Goal: Find specific fact: Find specific fact

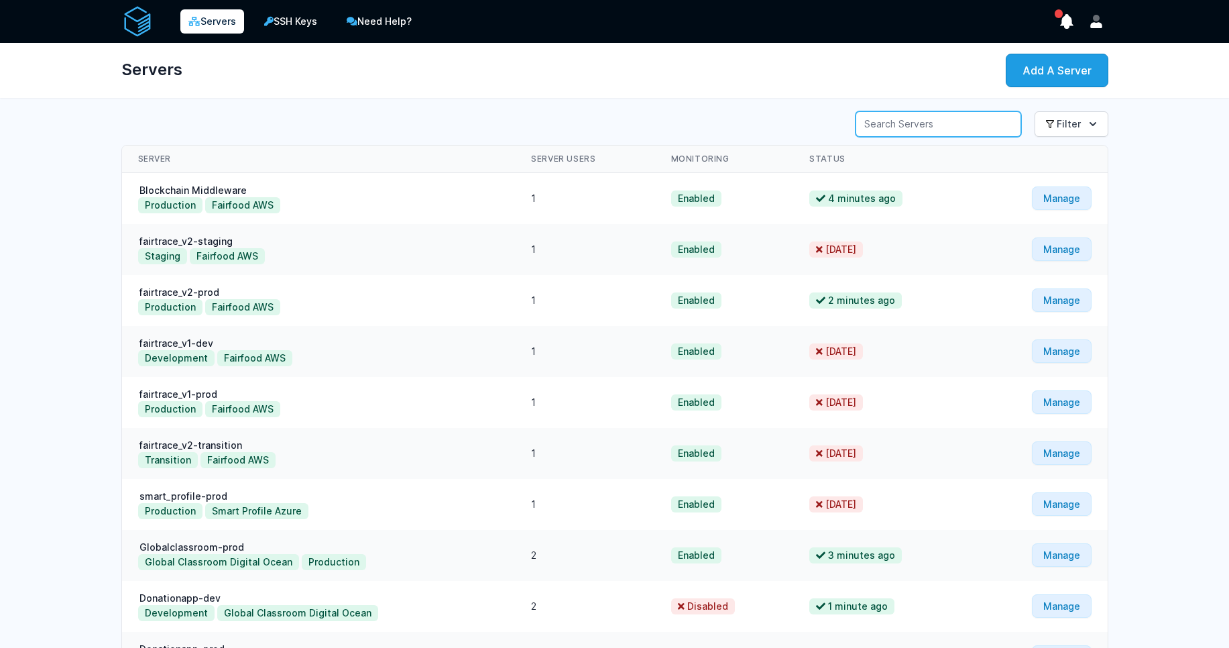
click at [970, 133] on input "Server Search" at bounding box center [938, 123] width 166 height 25
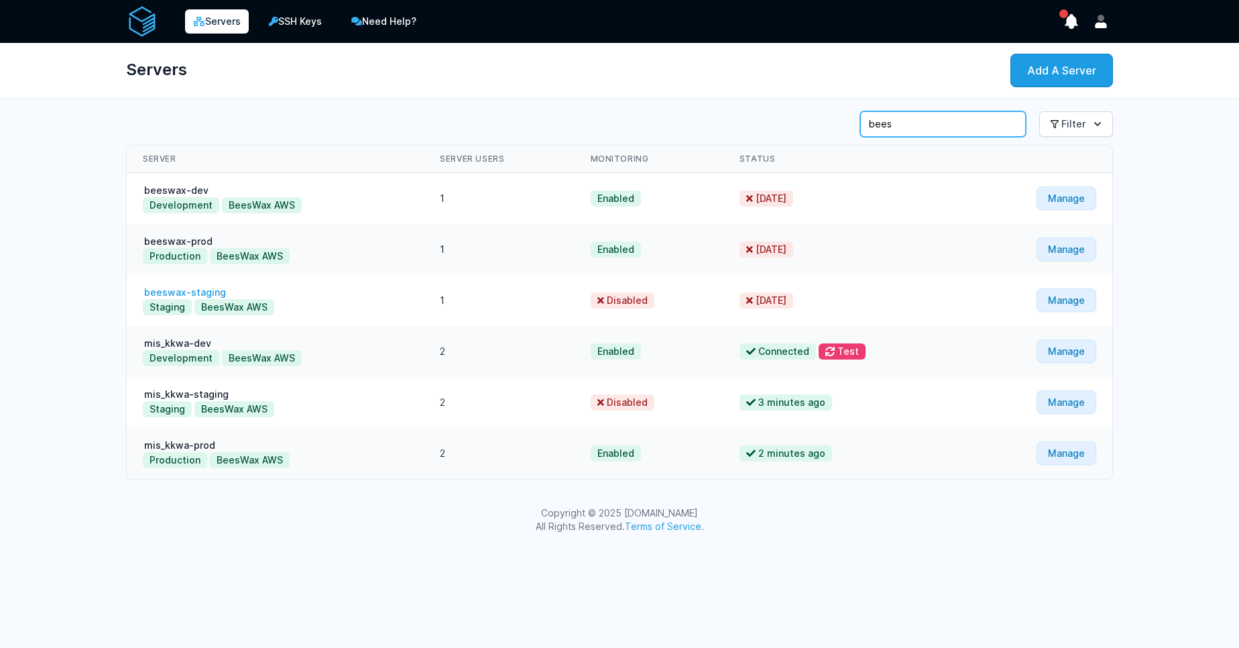
type input "bees"
click at [211, 294] on link "beeswax-staging" at bounding box center [185, 291] width 84 height 11
click at [198, 391] on link "mis_kkwa-staging" at bounding box center [186, 393] width 87 height 11
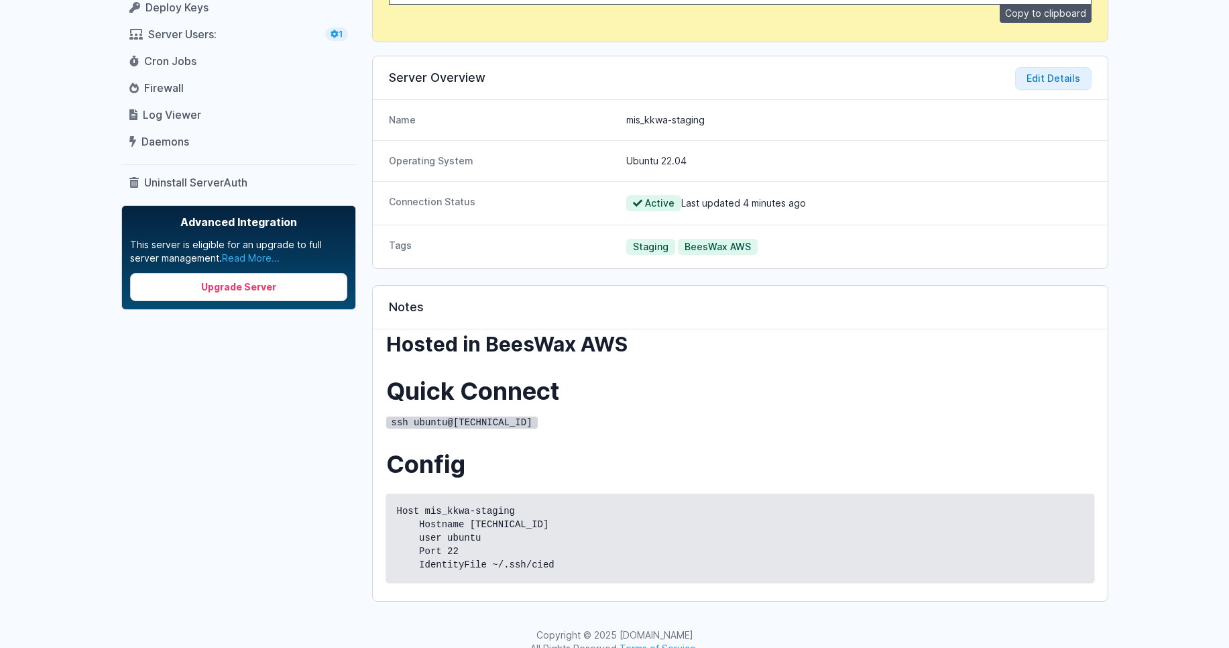
scroll to position [276, 0]
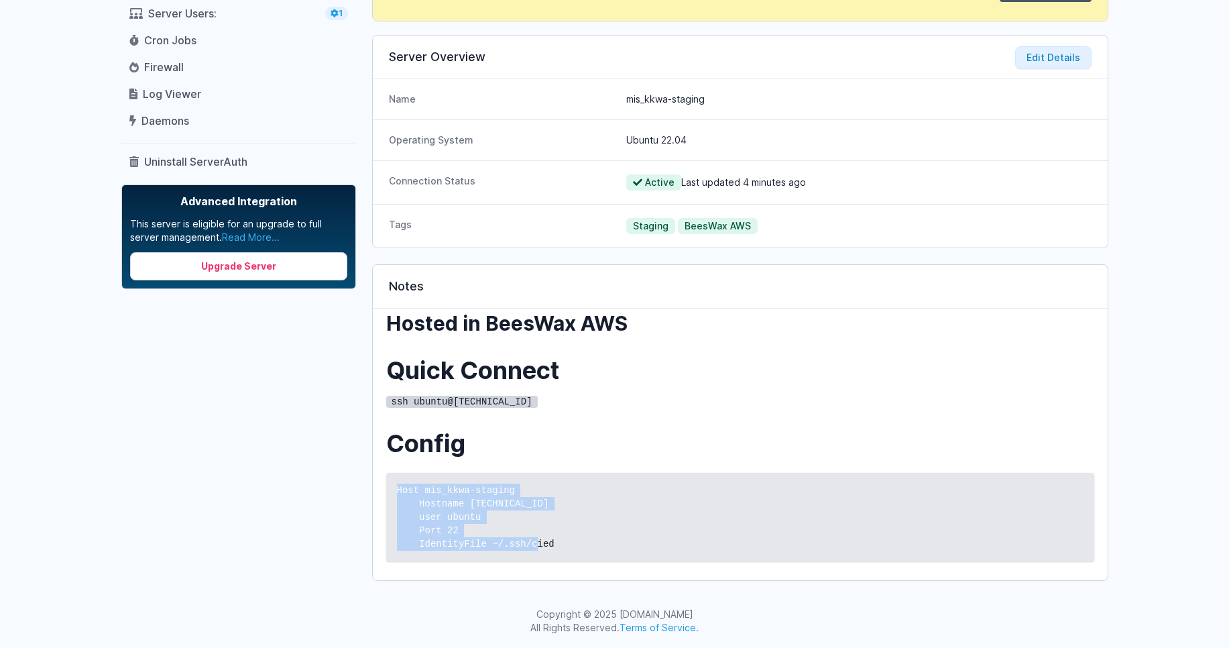
drag, startPoint x: 572, startPoint y: 544, endPoint x: 383, endPoint y: 490, distance: 196.7
click at [383, 490] on div "Hosted in BeesWax AWS Quick Connect ssh ubuntu@3.67.98.153 Config Host mis_kkwa…" at bounding box center [740, 443] width 735 height 271
copy code "Host mis_kkwa-staging Hostname 3.67.98.153 user ubuntu Port 22 IdentityFile ~/.…"
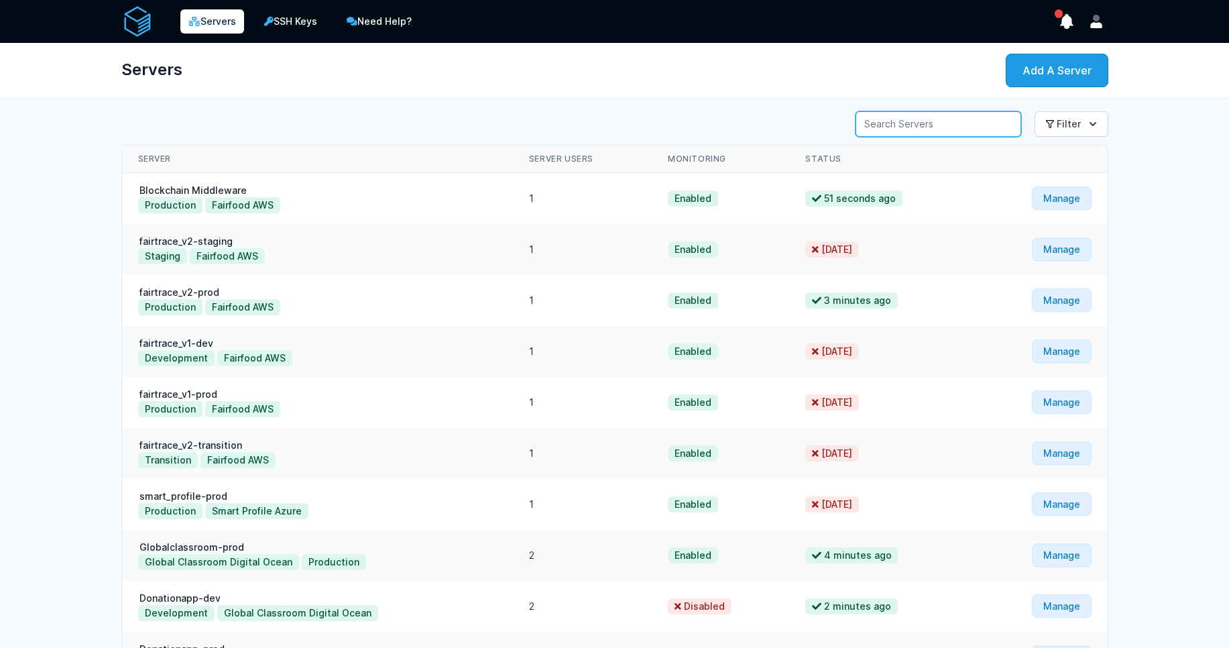
click at [949, 126] on input "Server Search" at bounding box center [938, 123] width 166 height 25
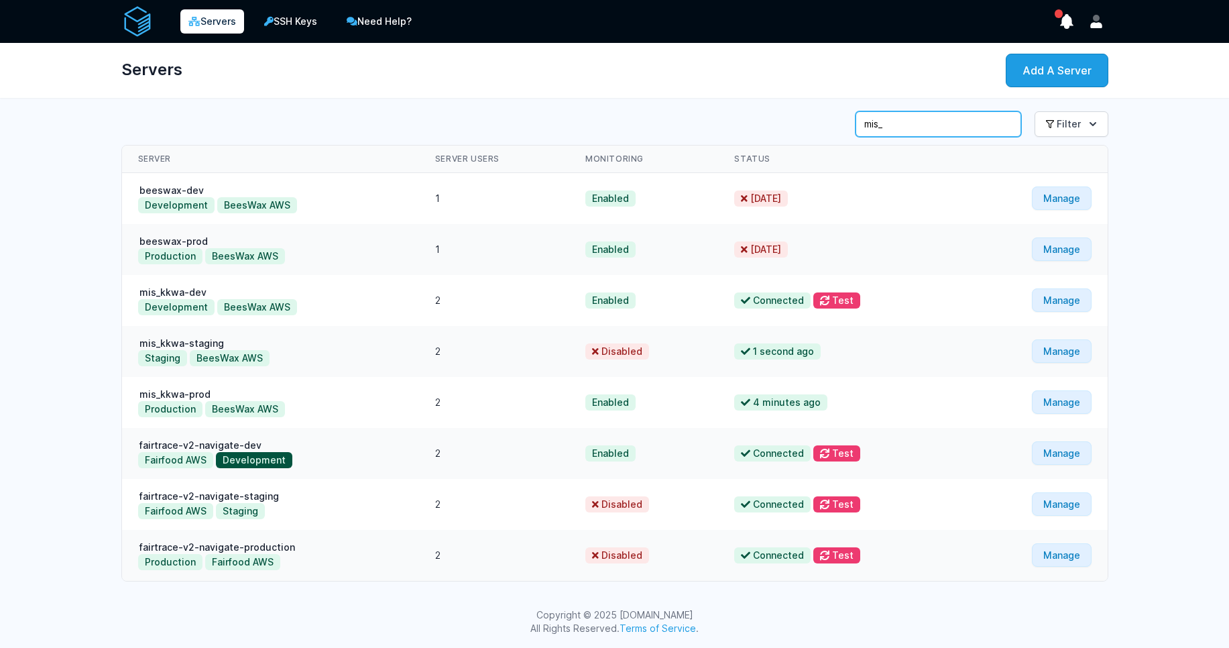
scroll to position [1, 0]
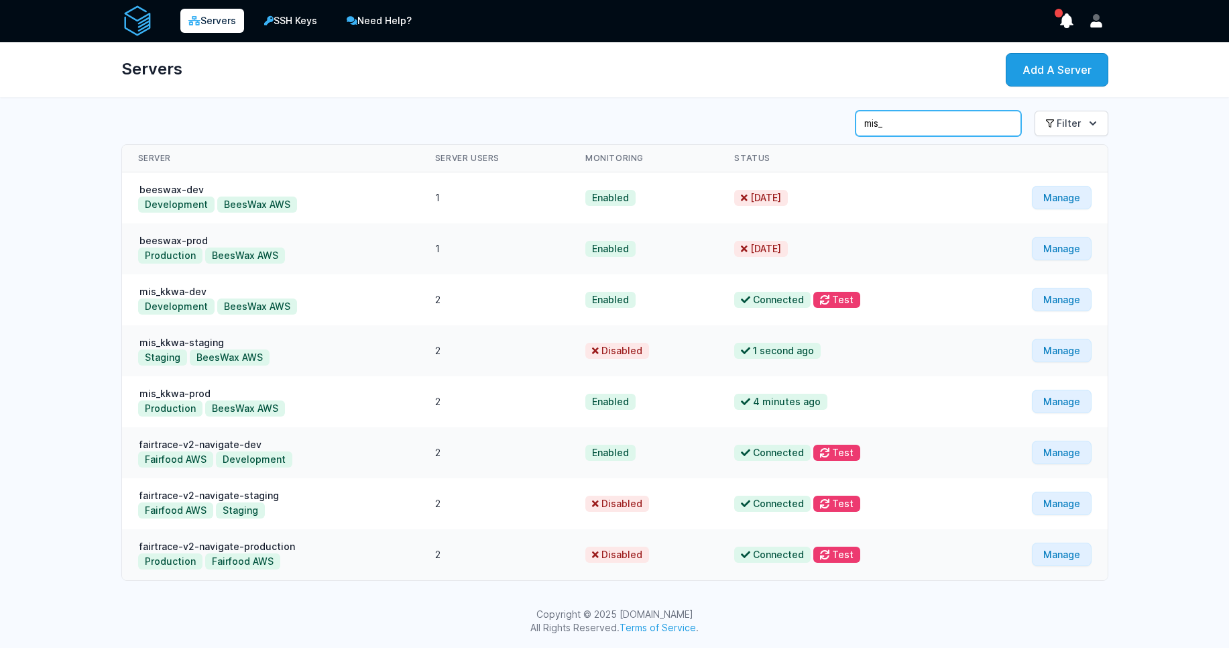
type input "mis_"
drag, startPoint x: 48, startPoint y: 323, endPoint x: 310, endPoint y: 366, distance: 266.2
click at [297, 368] on div "Servers SSH Keys Need Help? Show Notifications Notifications" at bounding box center [614, 323] width 1229 height 648
click at [336, 364] on div "Staging BeesWax AWS" at bounding box center [270, 357] width 265 height 16
click at [1067, 353] on link "Manage" at bounding box center [1062, 350] width 60 height 23
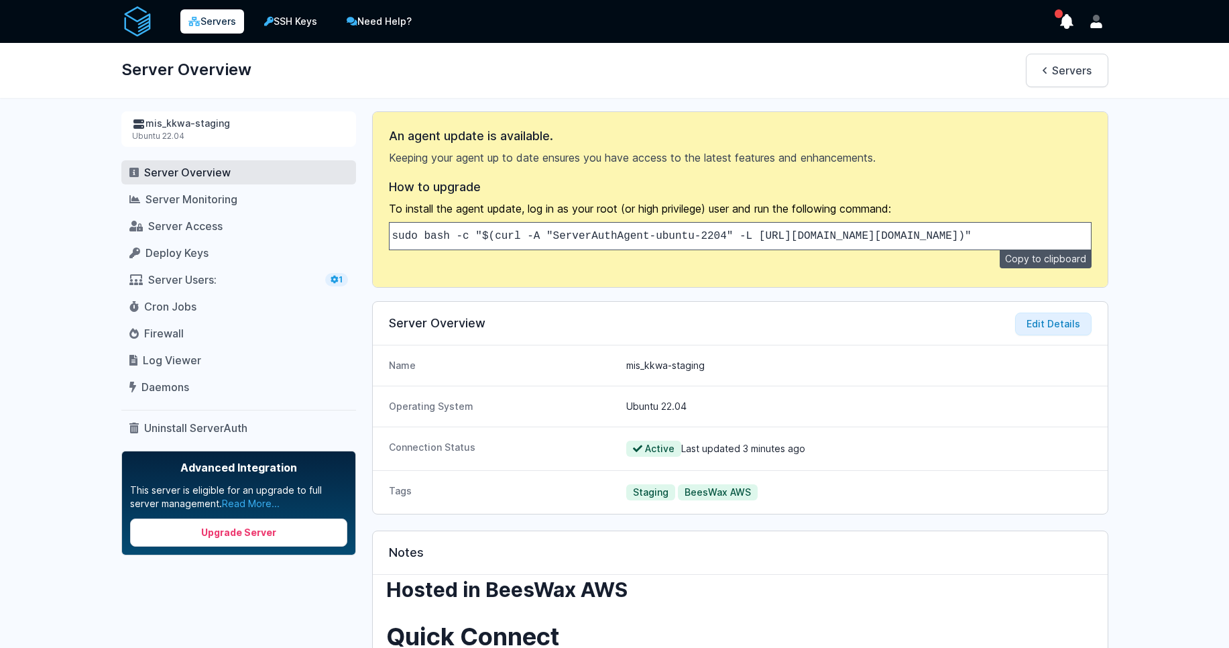
scroll to position [276, 0]
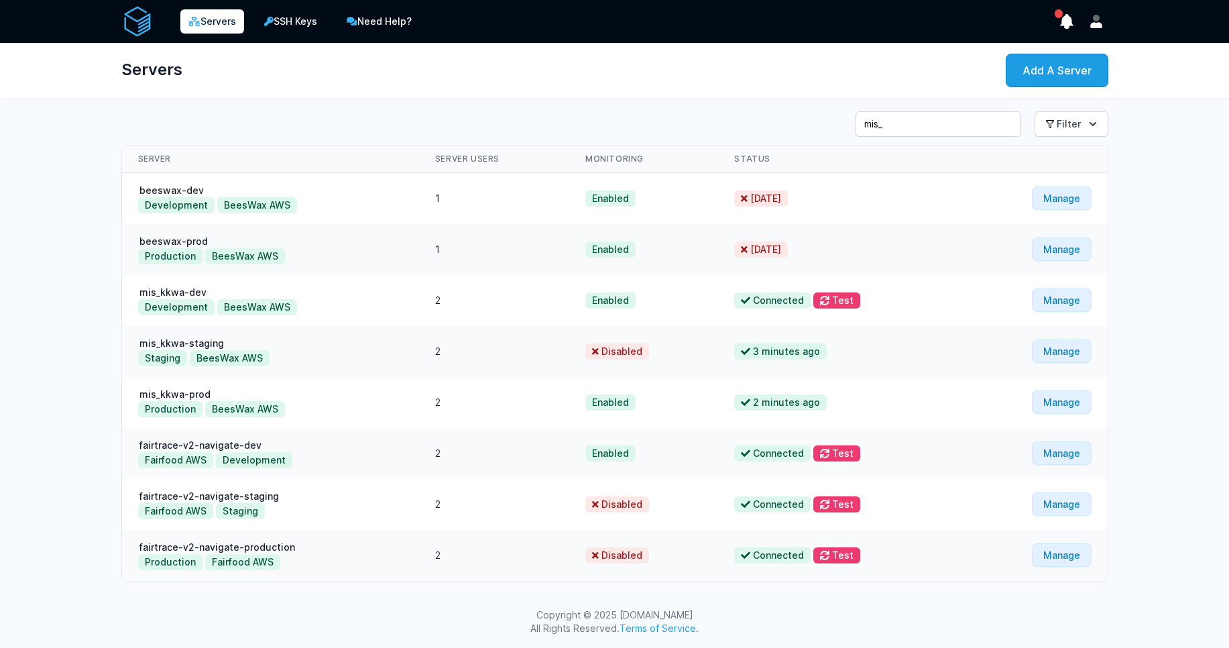
scroll to position [1, 0]
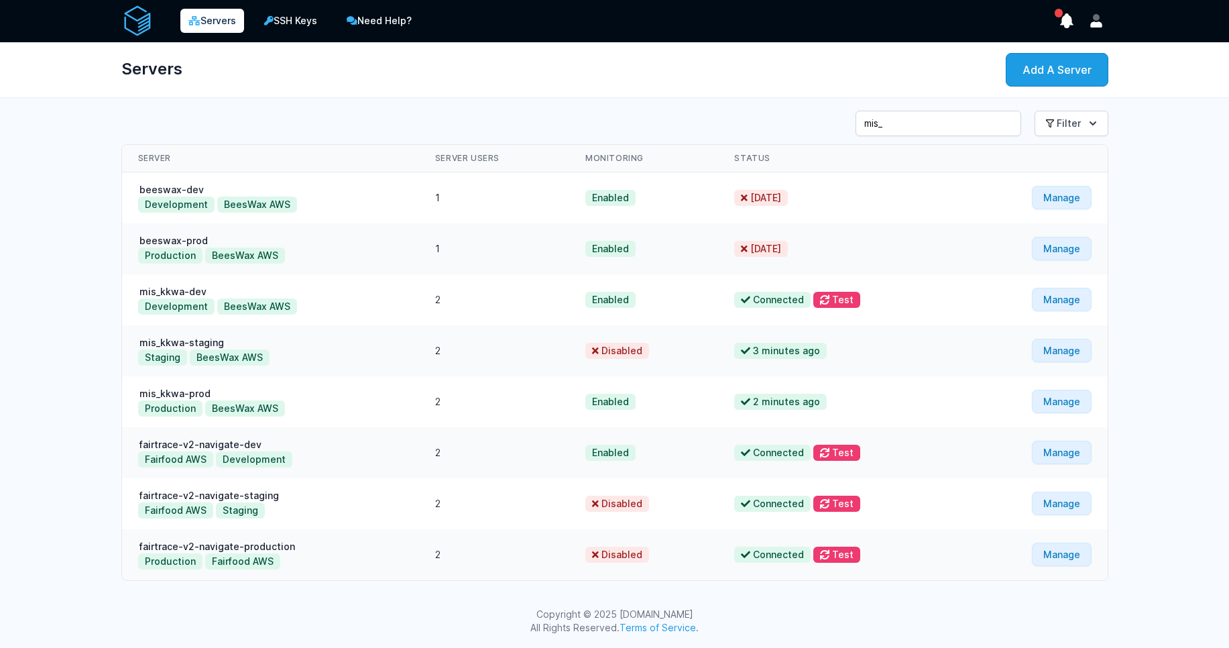
click at [781, 353] on span "3 minutes ago" at bounding box center [780, 351] width 93 height 16
click at [1070, 355] on link "Manage" at bounding box center [1062, 350] width 60 height 23
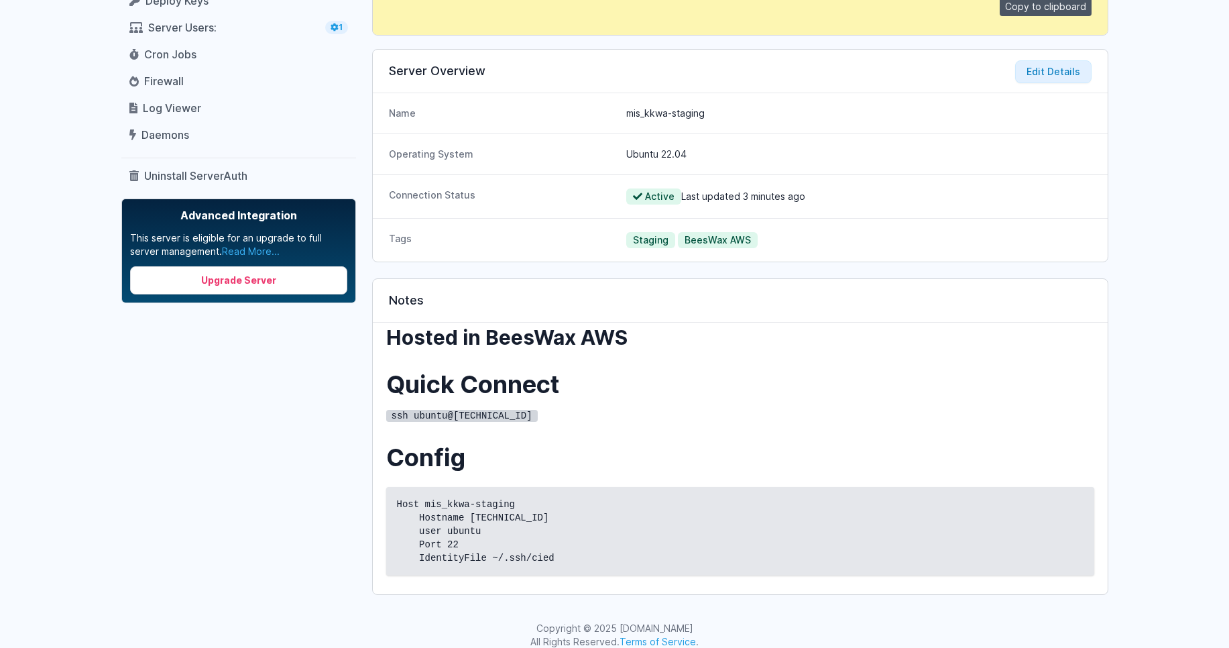
scroll to position [276, 0]
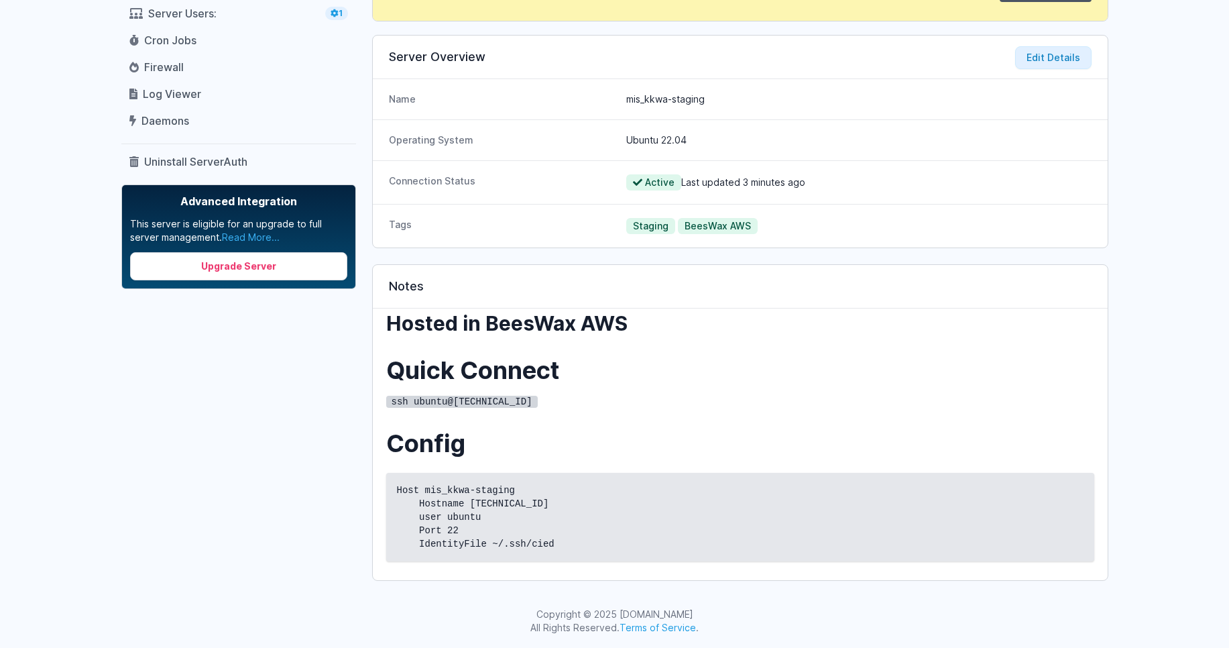
click at [918, 325] on h3 "Hosted in BeesWax AWS" at bounding box center [740, 323] width 708 height 24
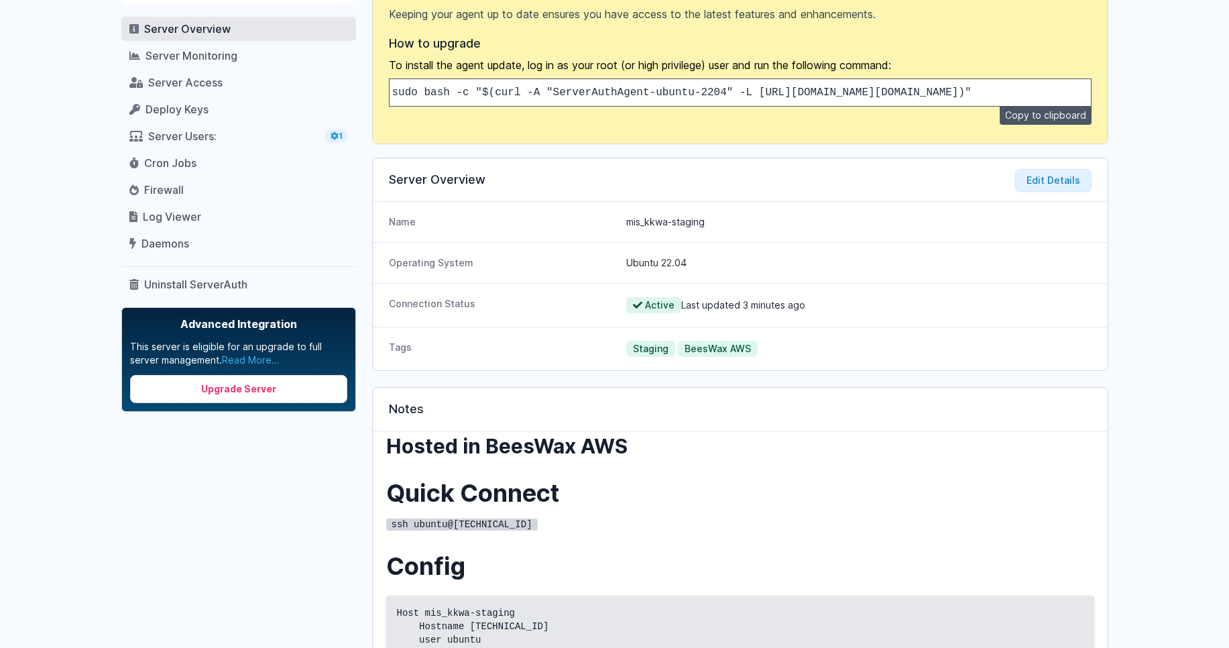
scroll to position [113, 0]
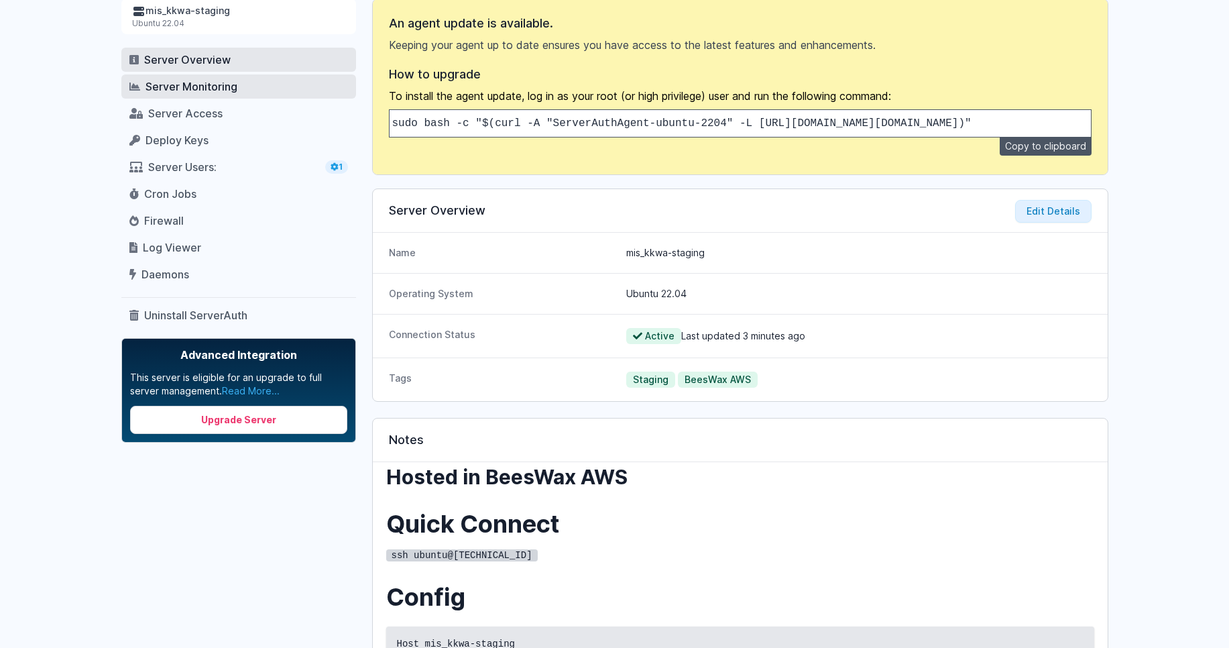
click at [214, 89] on span "Server Monitoring" at bounding box center [191, 86] width 92 height 13
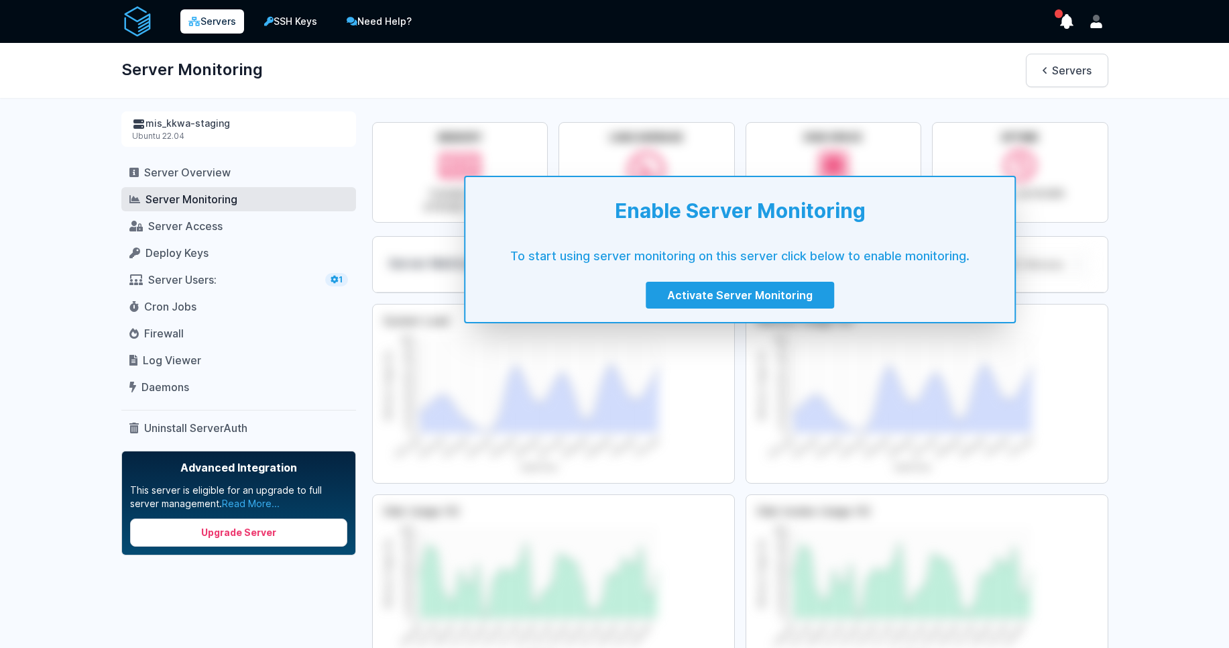
click at [200, 240] on nav "Server Overview Server Monitoring Server Access Deploy Keys Server Users : 1 Cr…" at bounding box center [238, 300] width 235 height 280
click at [199, 219] on link "Server Access" at bounding box center [238, 226] width 235 height 24
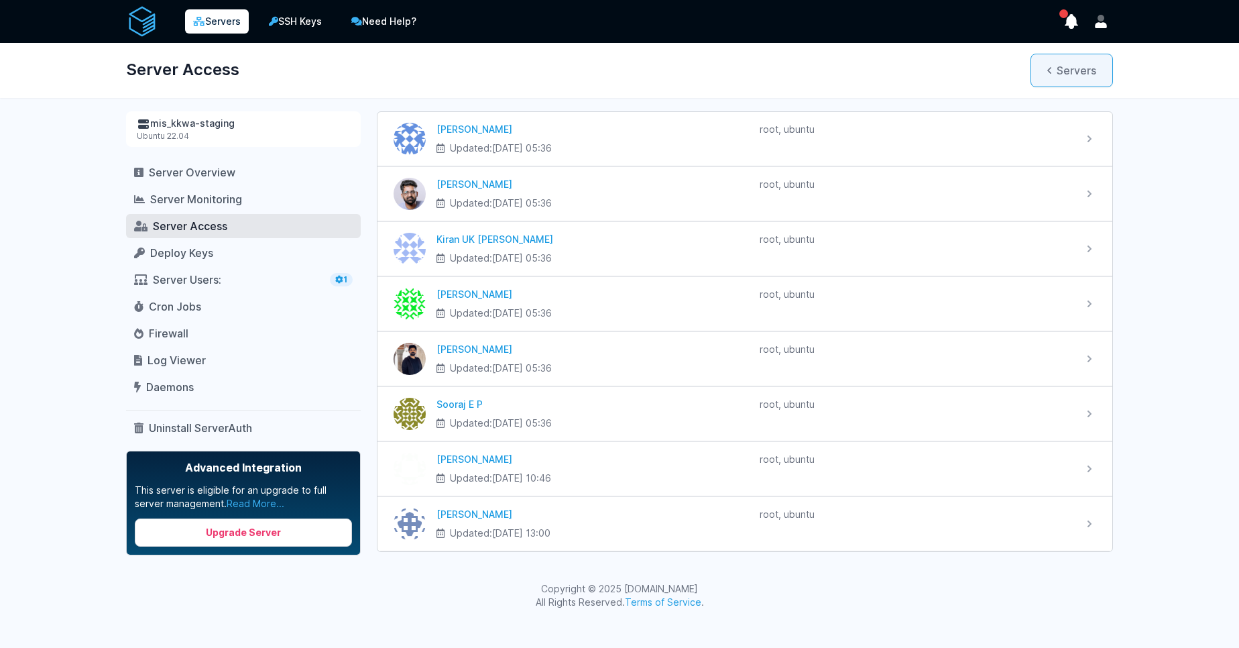
click at [1076, 72] on link "Servers" at bounding box center [1071, 71] width 82 height 34
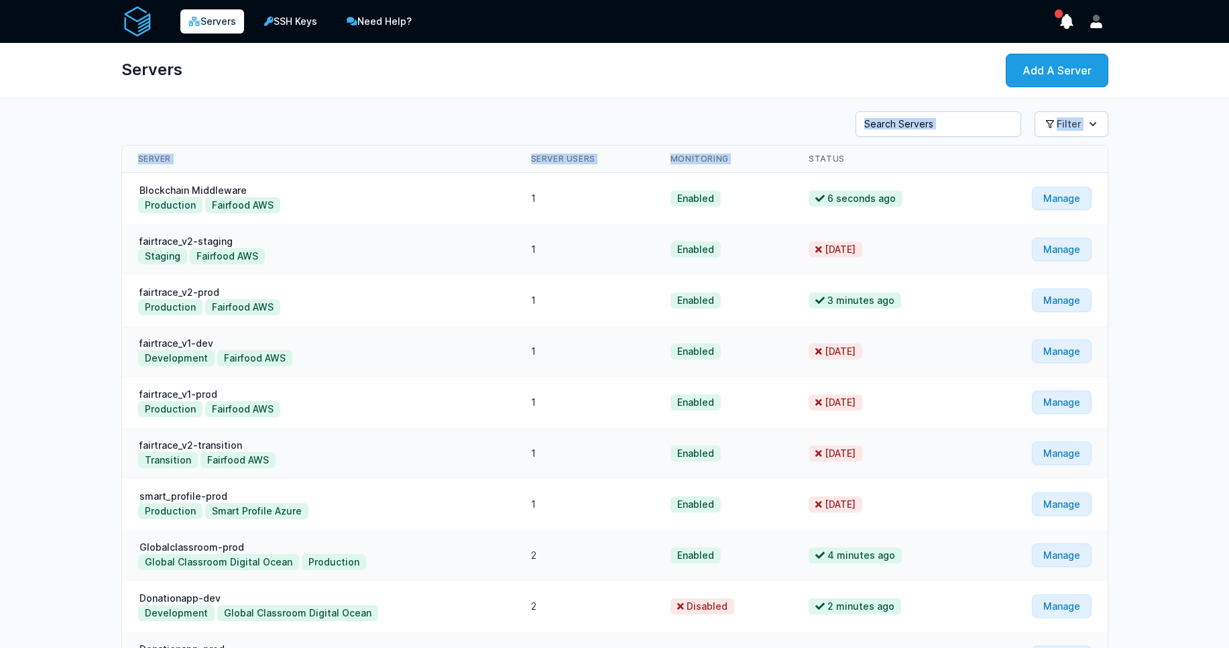
drag, startPoint x: 914, startPoint y: 149, endPoint x: 885, endPoint y: 109, distance: 49.9
click at [885, 109] on div "Server Search Filter View All Development Server 1" at bounding box center [615, 410] width 1030 height 608
click at [882, 121] on input "Server Search" at bounding box center [938, 123] width 166 height 25
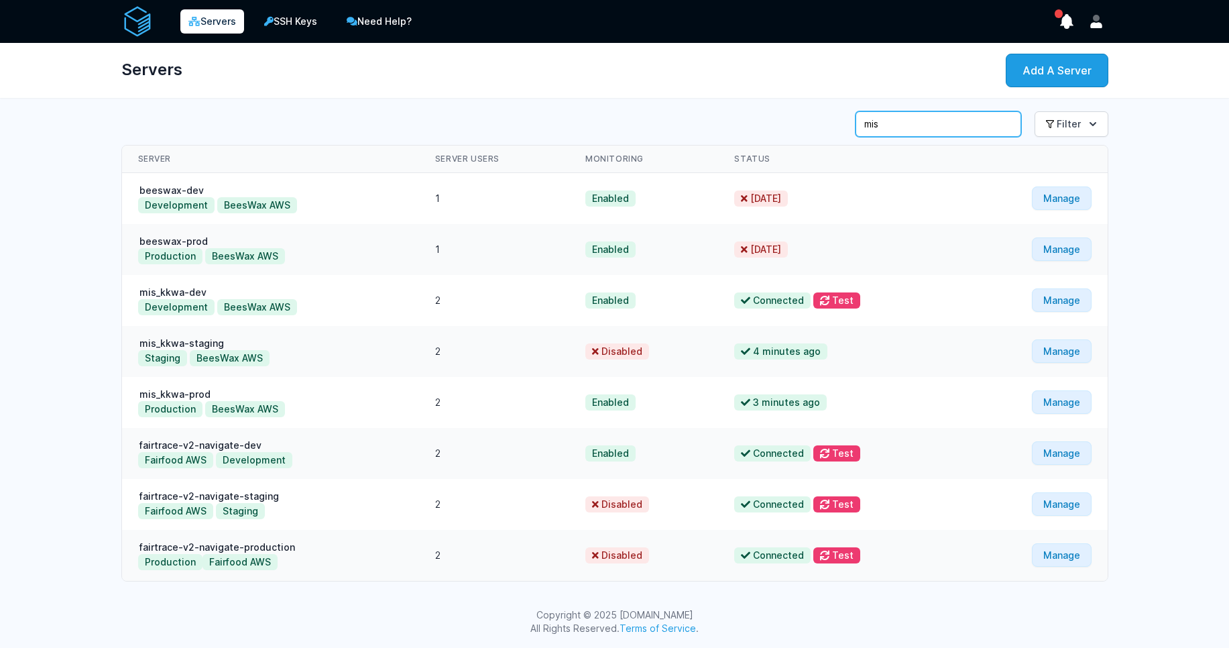
type input "mis"
click at [303, 344] on td "mis_kkwa-staging Staging BeesWax AWS" at bounding box center [270, 351] width 297 height 51
click at [1055, 357] on link "Manage" at bounding box center [1062, 350] width 60 height 23
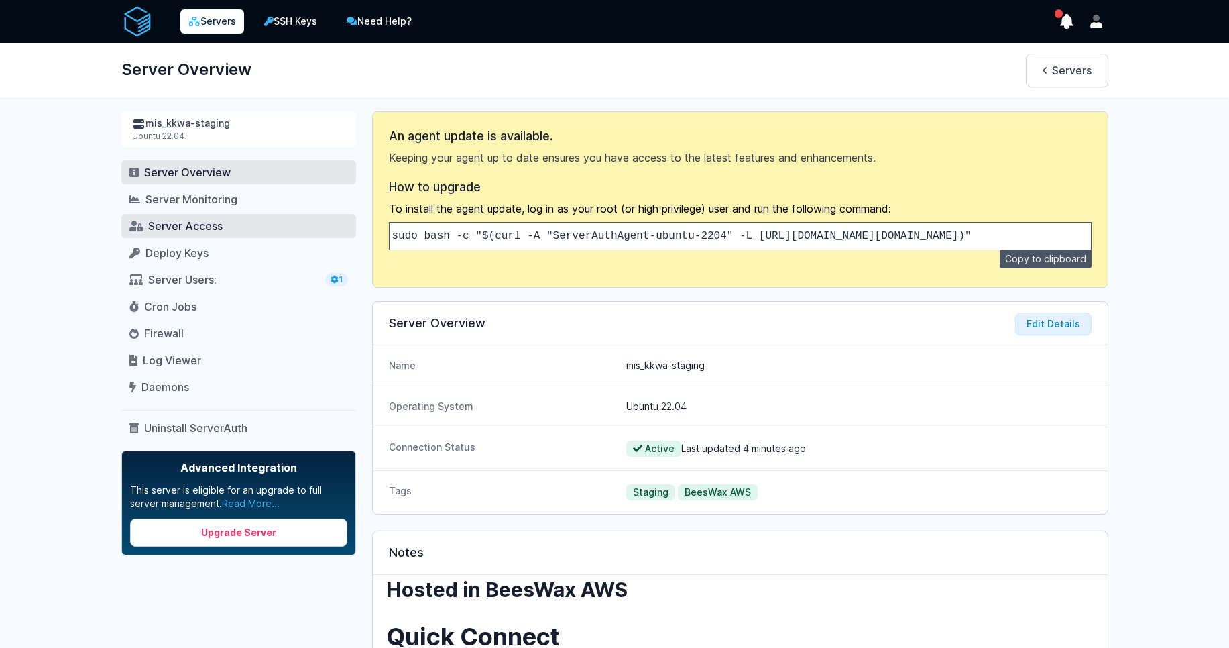
click at [194, 218] on link "Server Access" at bounding box center [238, 226] width 235 height 24
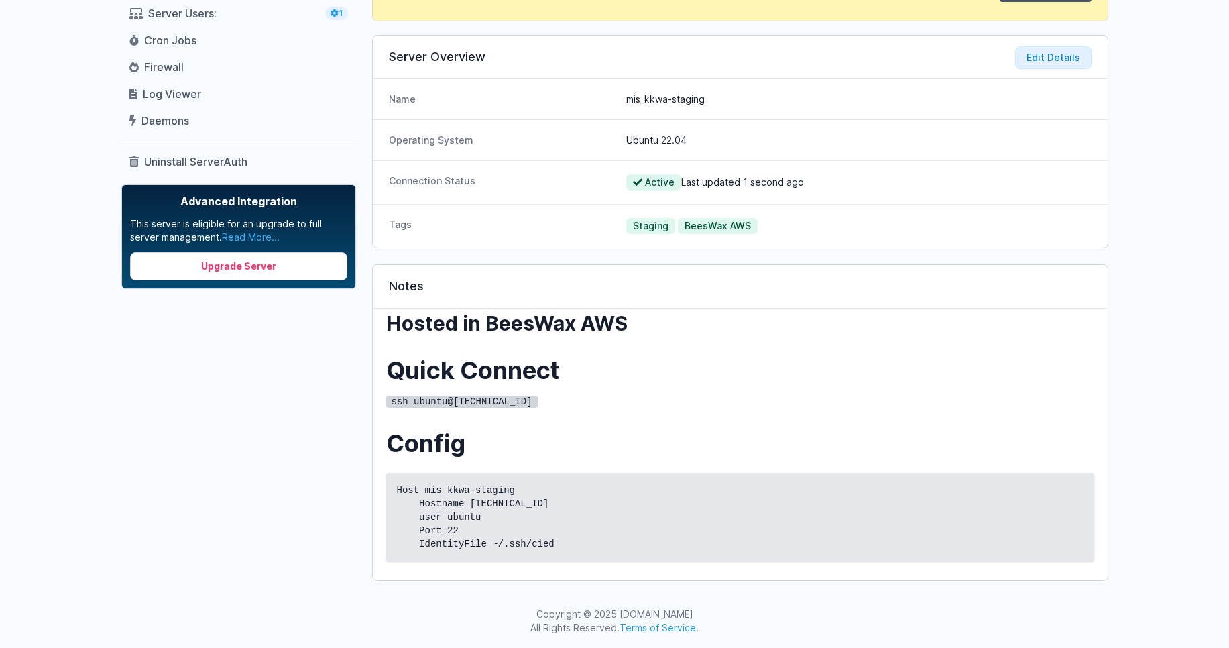
click at [273, 538] on div "mis_kkwa-staging Ubuntu 22.04 Server Overview Server Monitoring Server Access D…" at bounding box center [238, 212] width 235 height 735
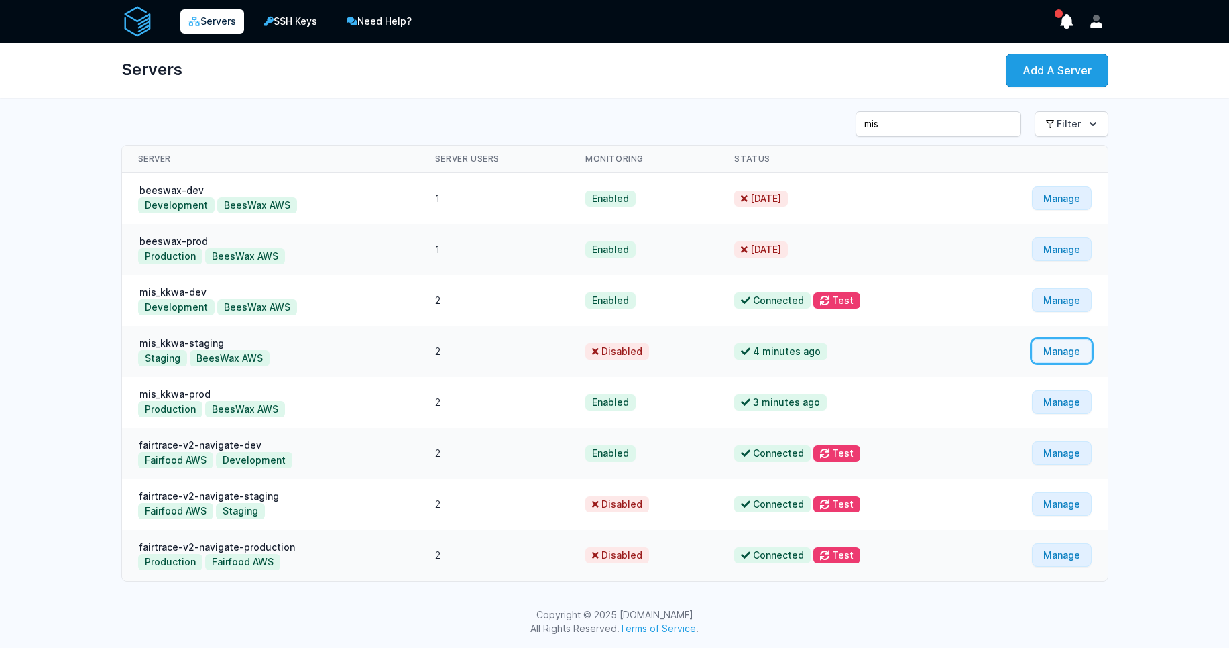
click at [1059, 349] on link "Manage" at bounding box center [1062, 350] width 60 height 23
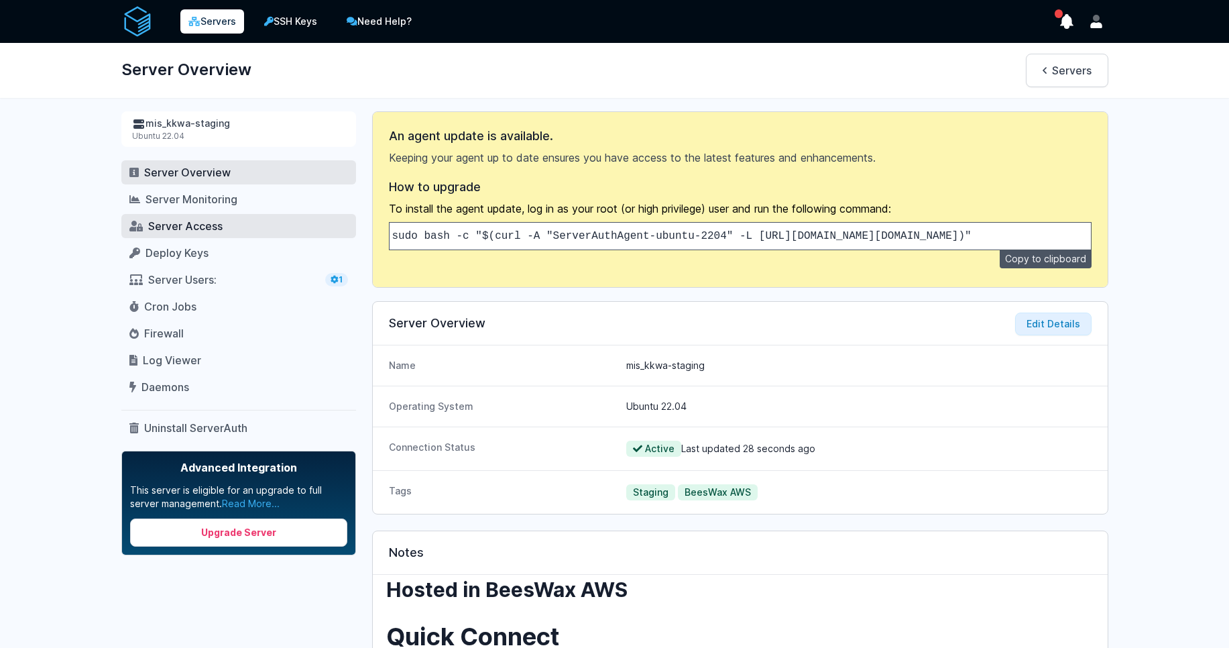
click at [226, 234] on link "Server Access" at bounding box center [238, 226] width 235 height 24
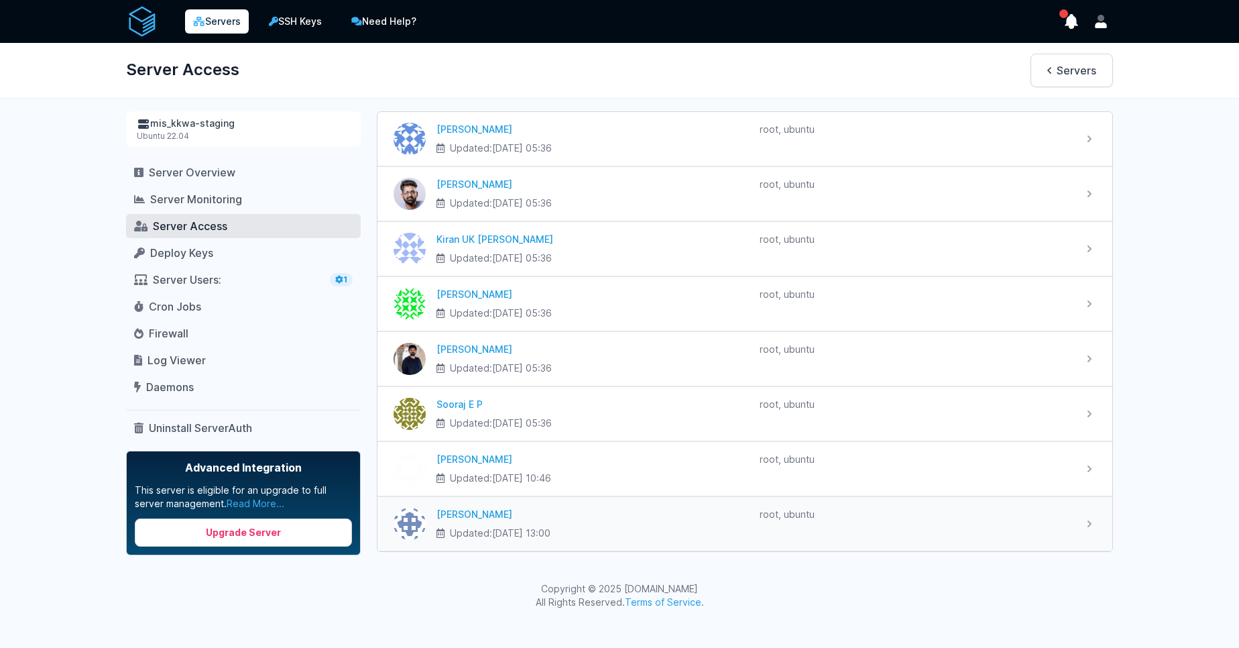
click at [1088, 520] on icon at bounding box center [1089, 523] width 13 height 13
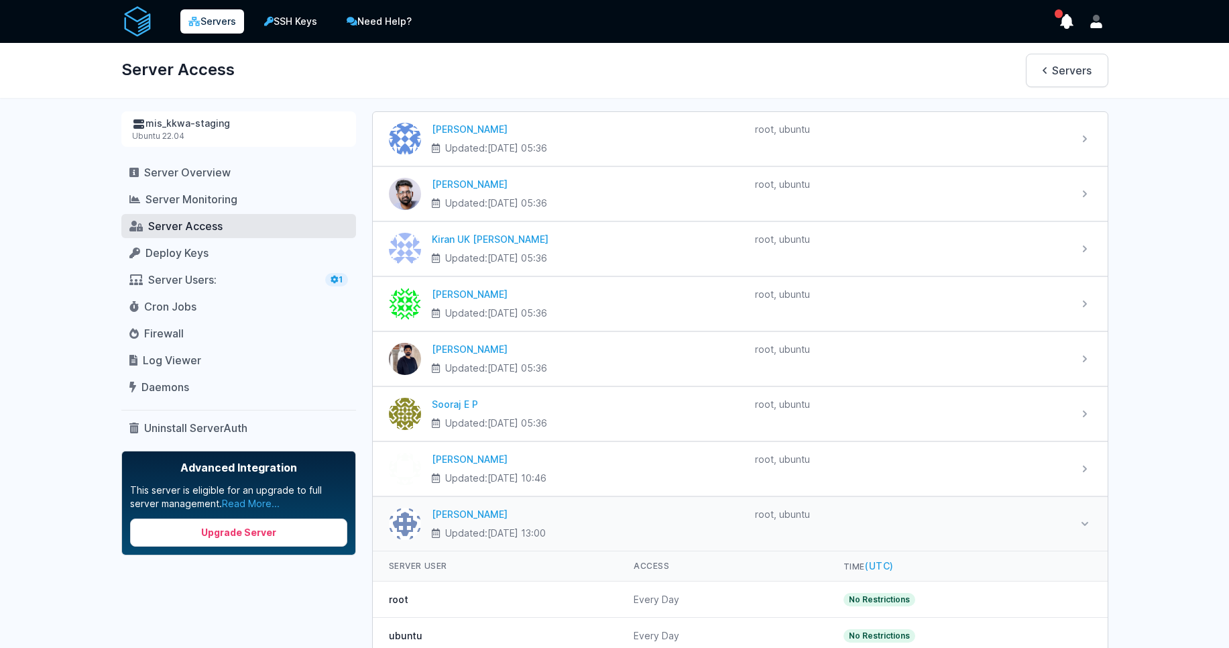
scroll to position [74, 0]
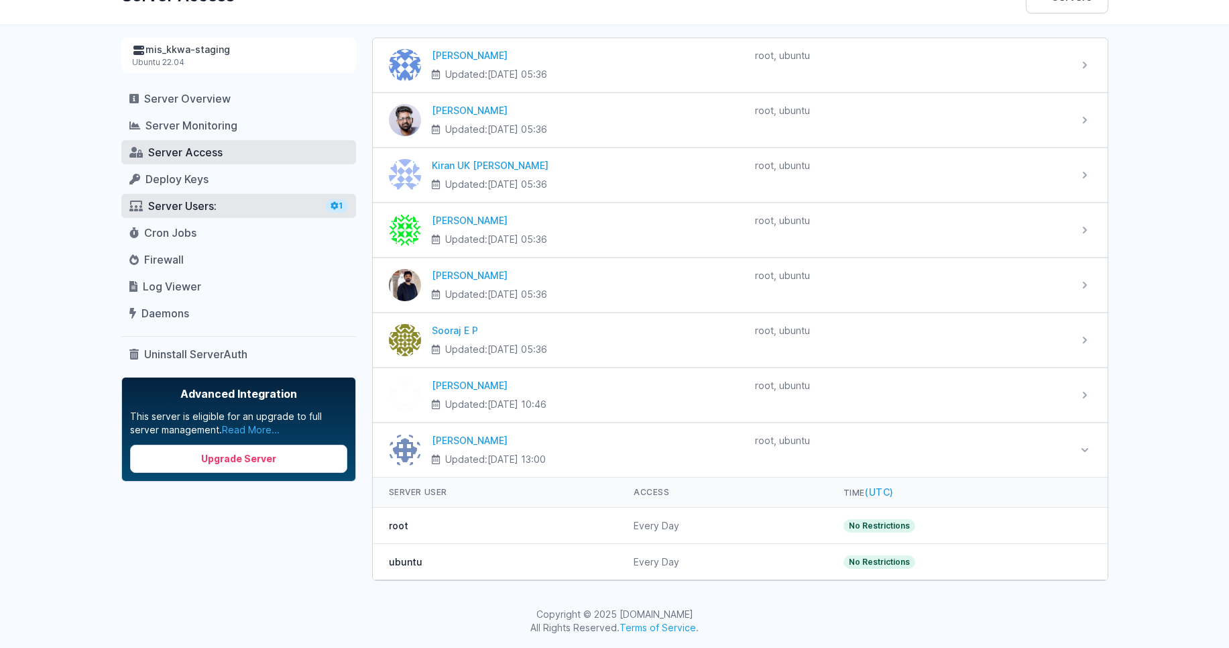
click at [204, 199] on span "Server Users" at bounding box center [181, 205] width 66 height 13
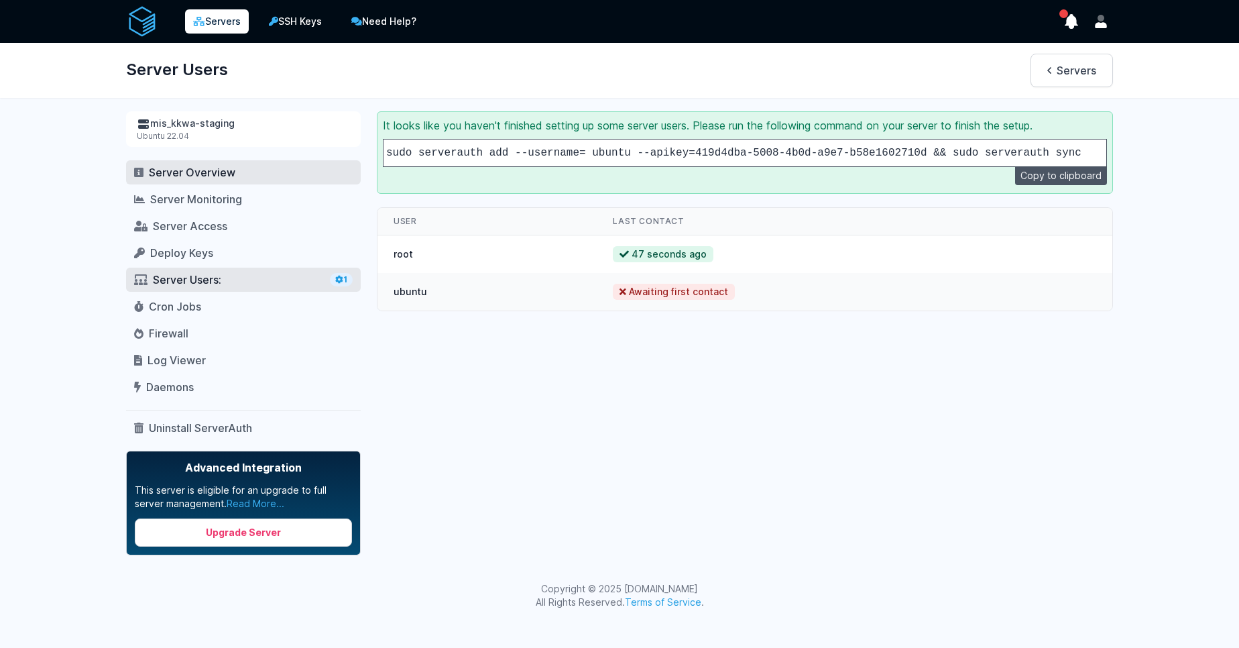
click at [210, 169] on span "Server Overview" at bounding box center [192, 172] width 86 height 13
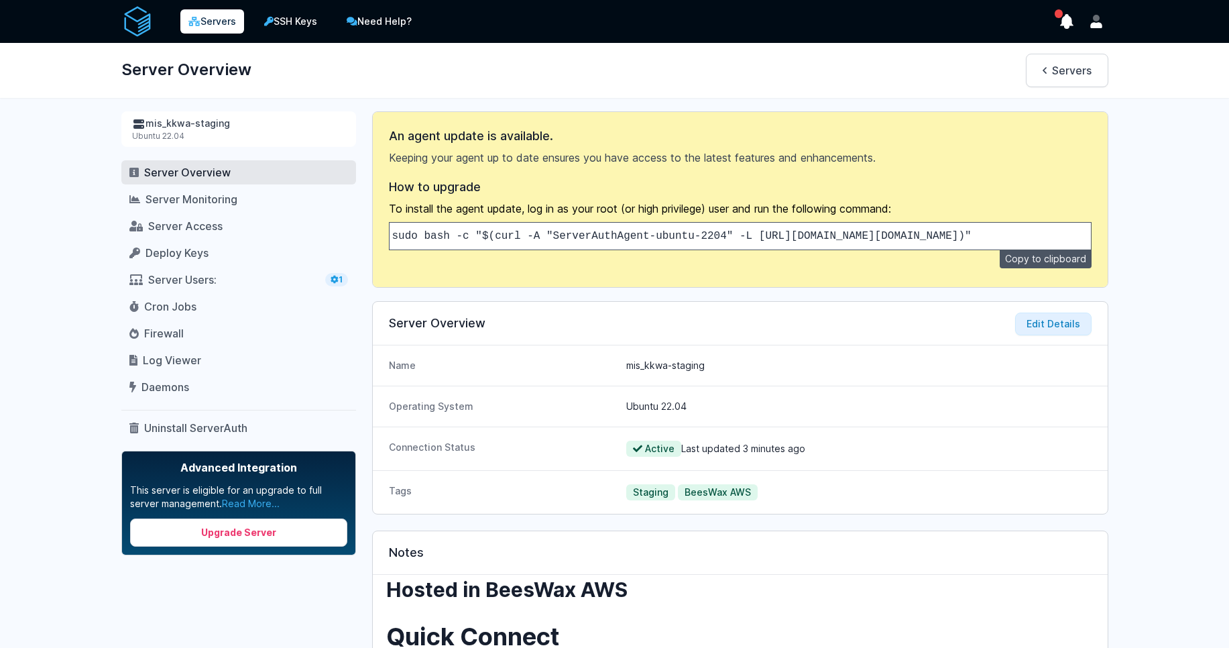
click at [209, 15] on link "Servers" at bounding box center [212, 21] width 64 height 24
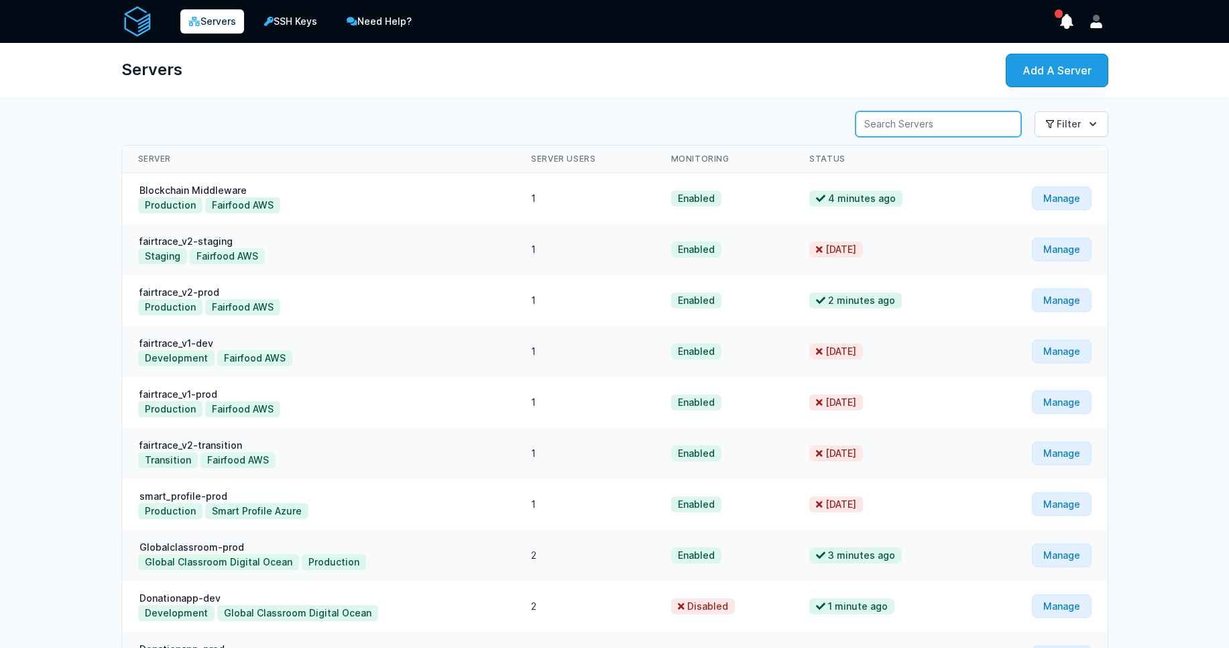
click at [906, 130] on input "Server Search" at bounding box center [938, 123] width 166 height 25
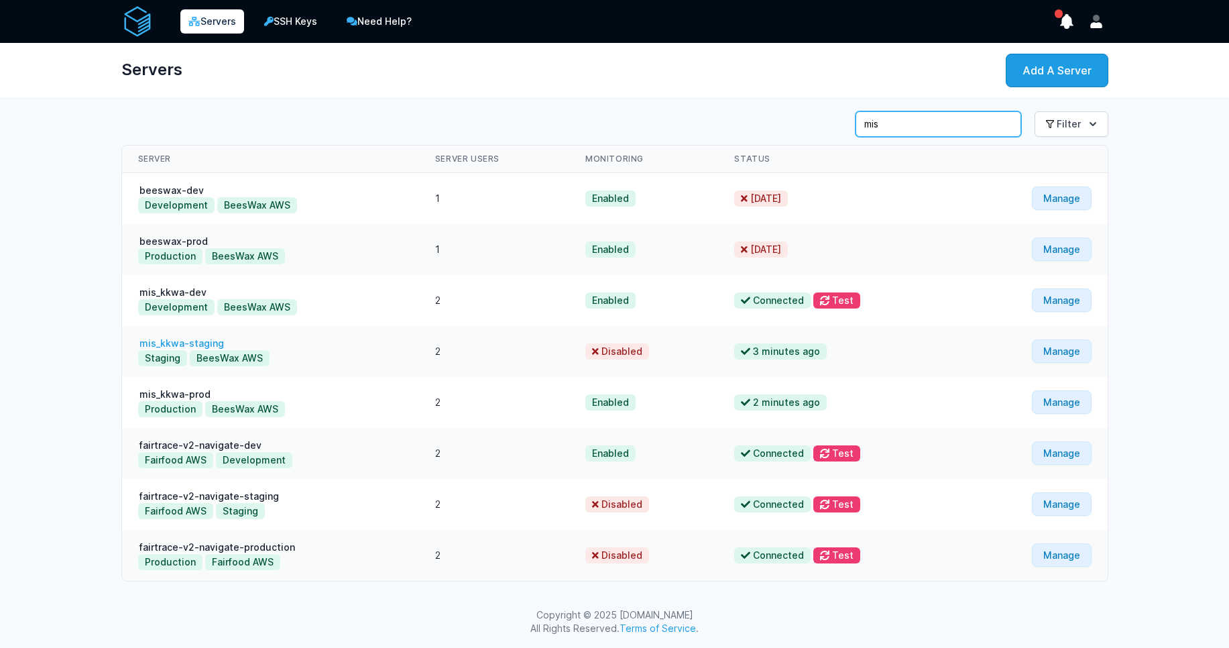
type input "mis"
click at [208, 348] on link "mis_kkwa-staging" at bounding box center [181, 342] width 87 height 11
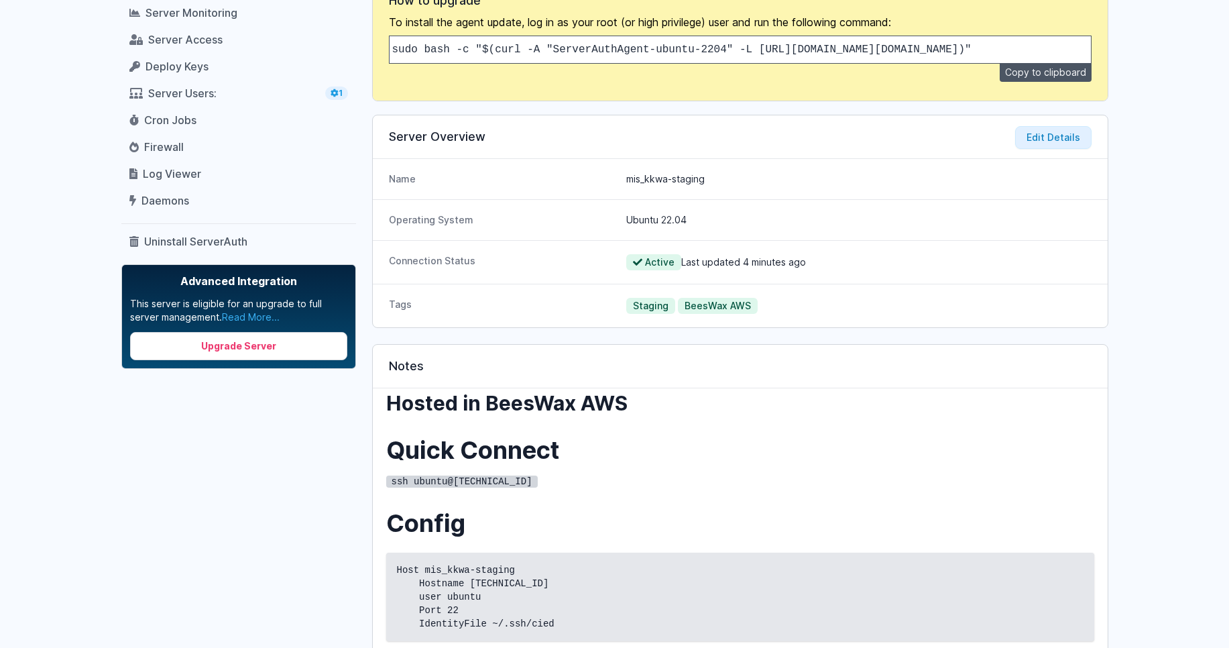
scroll to position [184, 0]
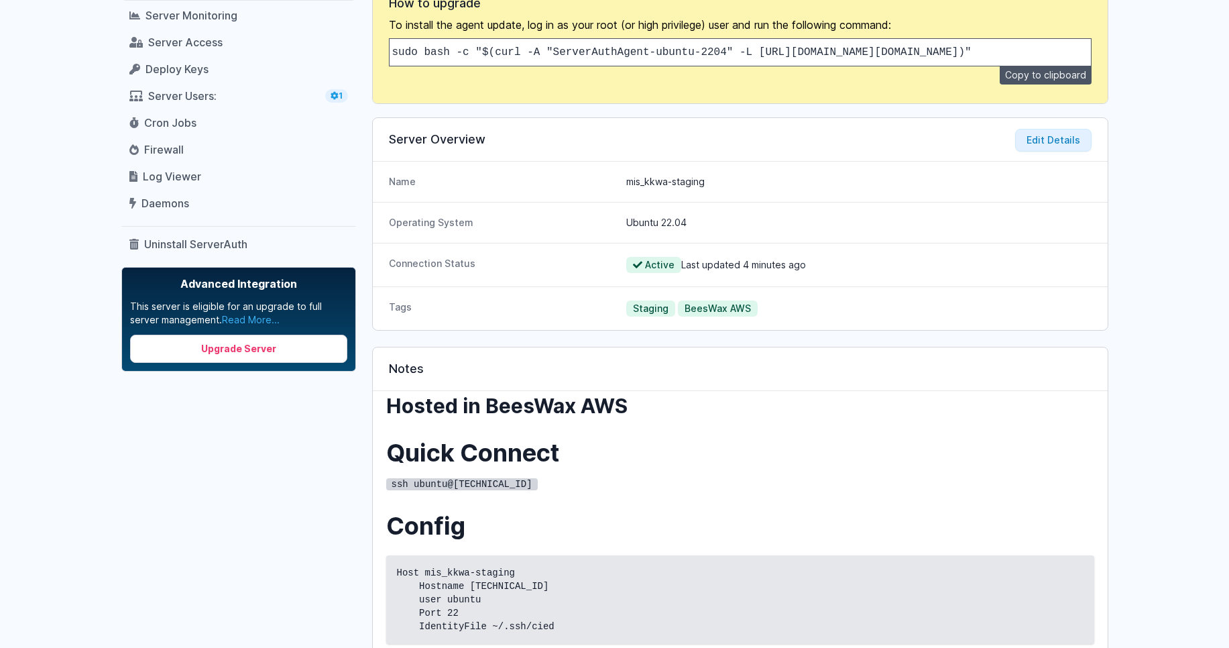
click at [477, 489] on code "ssh ubuntu@[TECHNICAL_ID]" at bounding box center [461, 484] width 151 height 12
copy div "ssh ubuntu@[TECHNICAL_ID]"
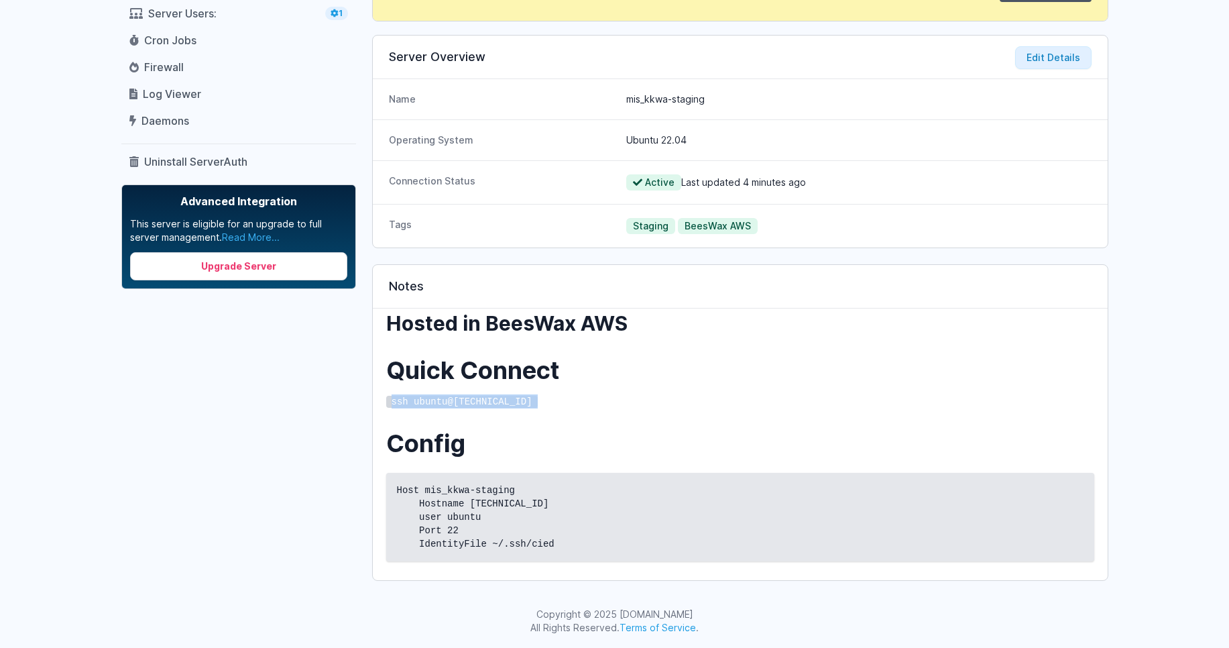
click at [476, 401] on code "ssh ubuntu@[TECHNICAL_ID]" at bounding box center [461, 401] width 151 height 12
copy div "ssh ubuntu@[TECHNICAL_ID]"
click at [651, 529] on code "Host mis_kkwa-staging Hostname [TECHNICAL_ID] user ubuntu Port 22 IdentityFile …" at bounding box center [740, 516] width 686 height 67
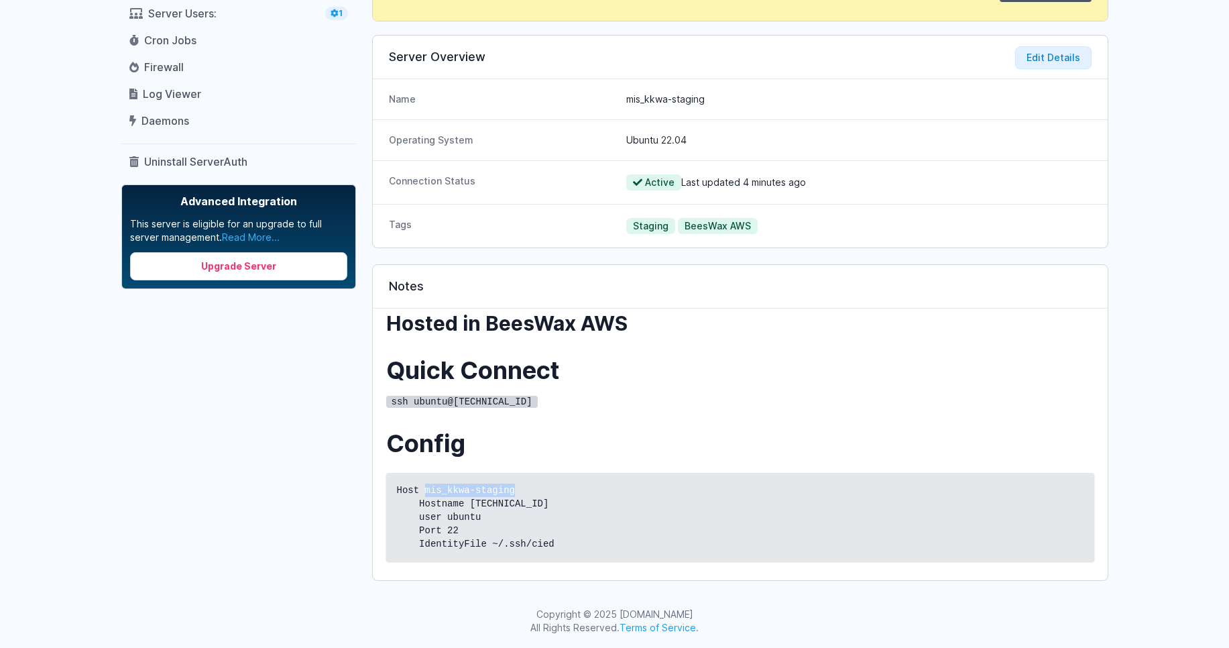
drag, startPoint x: 425, startPoint y: 487, endPoint x: 517, endPoint y: 491, distance: 92.6
click at [517, 491] on code "Host mis_kkwa-staging Hostname [TECHNICAL_ID] user ubuntu Port 22 IdentityFile …" at bounding box center [740, 516] width 686 height 67
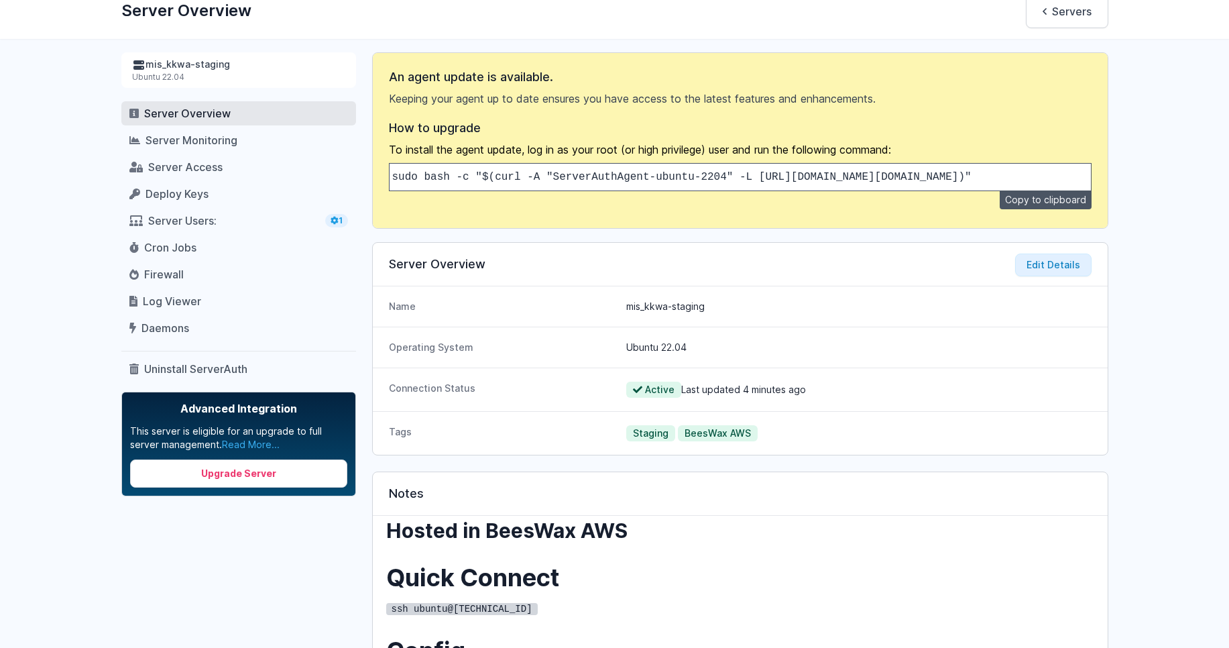
scroll to position [0, 0]
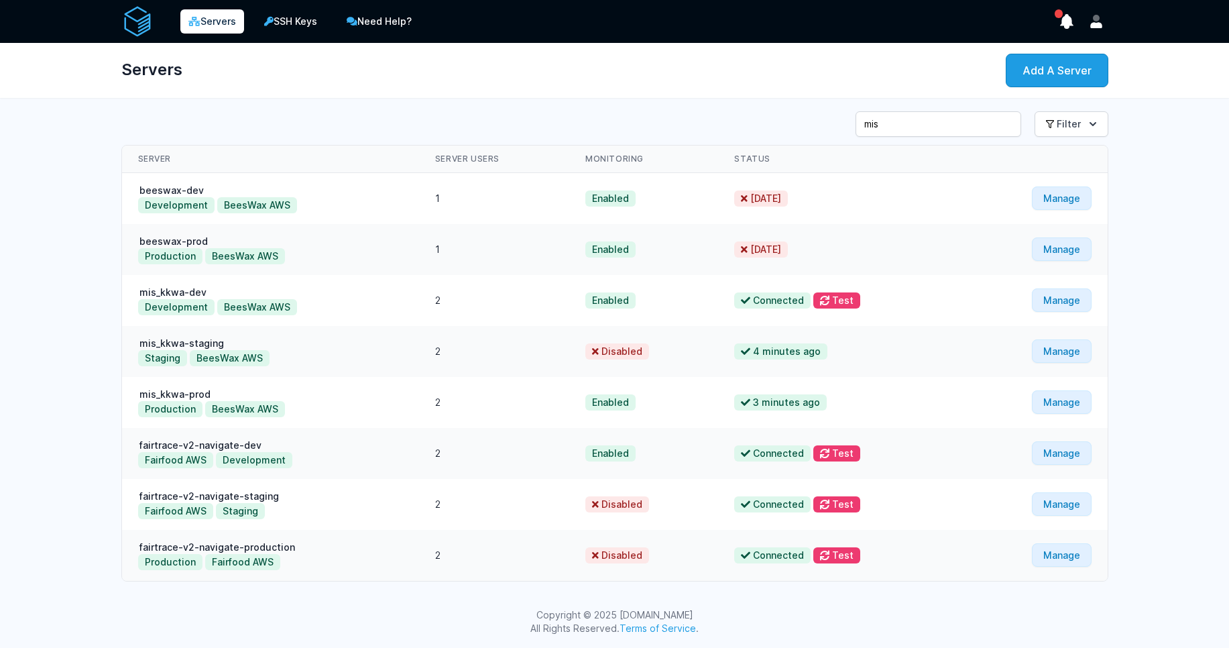
click at [602, 355] on span "Disabled" at bounding box center [617, 351] width 64 height 16
click at [603, 346] on span "Disabled" at bounding box center [617, 351] width 64 height 16
click at [706, 62] on div "Servers Add A Server" at bounding box center [615, 70] width 1030 height 55
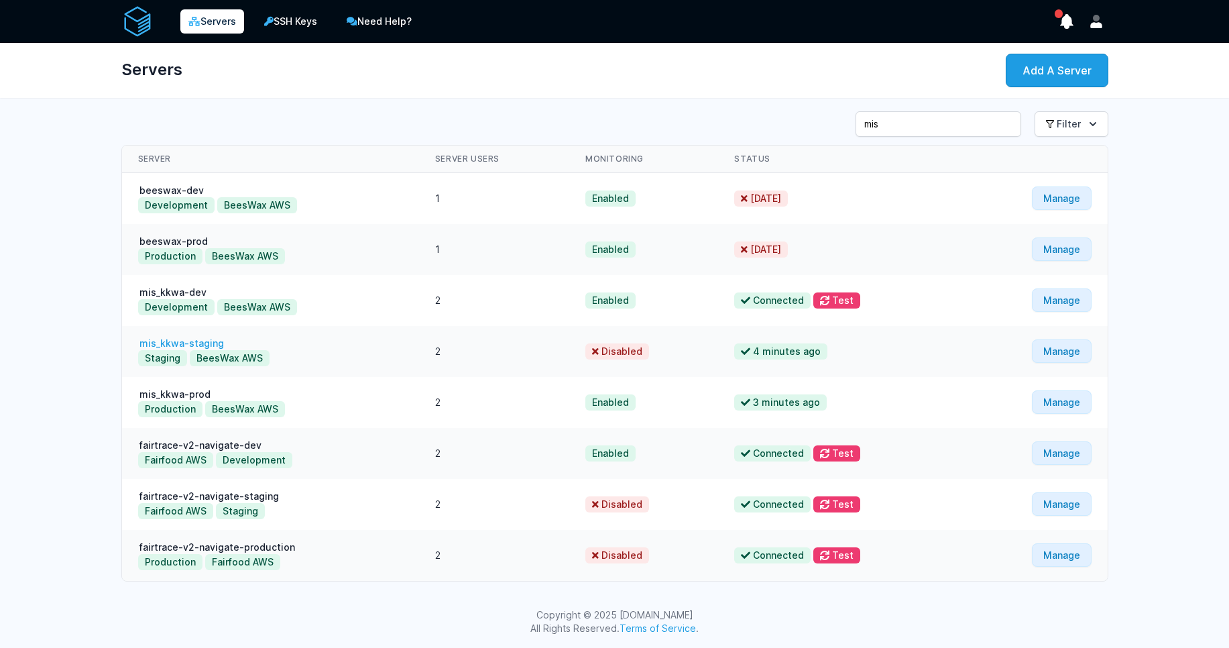
click at [203, 346] on link "mis_kkwa-staging" at bounding box center [181, 342] width 87 height 11
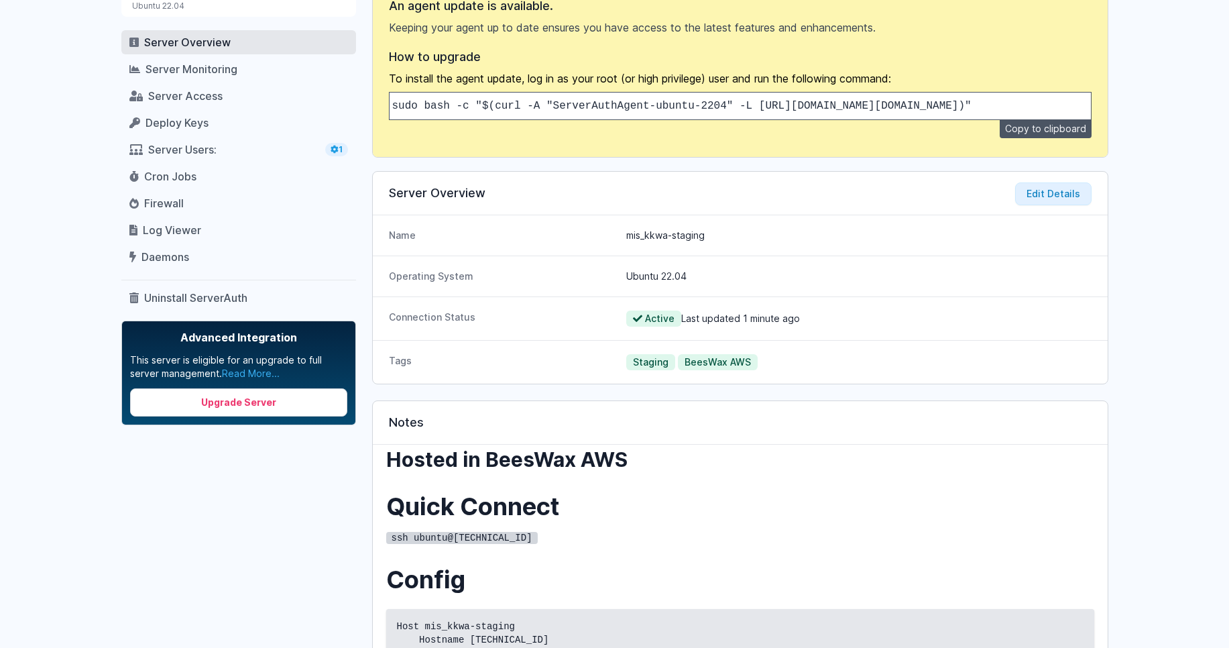
scroll to position [276, 0]
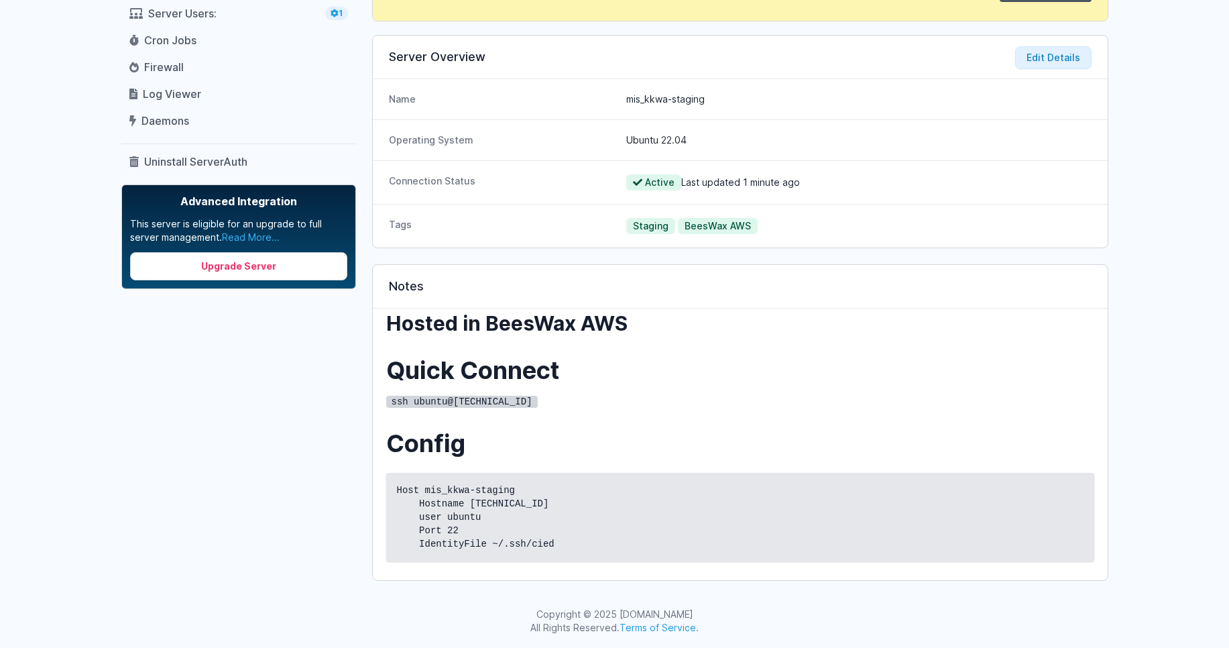
click at [663, 429] on div "Hosted in BeesWax AWS Quick Connect ssh ubuntu@3.67.98.153 Config Host mis_kkwa…" at bounding box center [740, 436] width 708 height 250
drag, startPoint x: 563, startPoint y: 502, endPoint x: 469, endPoint y: 499, distance: 93.9
click at [469, 499] on code "Host mis_kkwa-staging Hostname 3.67.98.153 user ubuntu Port 22 IdentityFile ~/.…" at bounding box center [740, 516] width 686 height 67
click at [822, 328] on h3 "Hosted in BeesWax AWS" at bounding box center [740, 323] width 708 height 24
click at [490, 501] on code "Host mis_kkwa-staging Hostname 3.67.98.153 user ubuntu Port 22 IdentityFile ~/.…" at bounding box center [740, 516] width 686 height 67
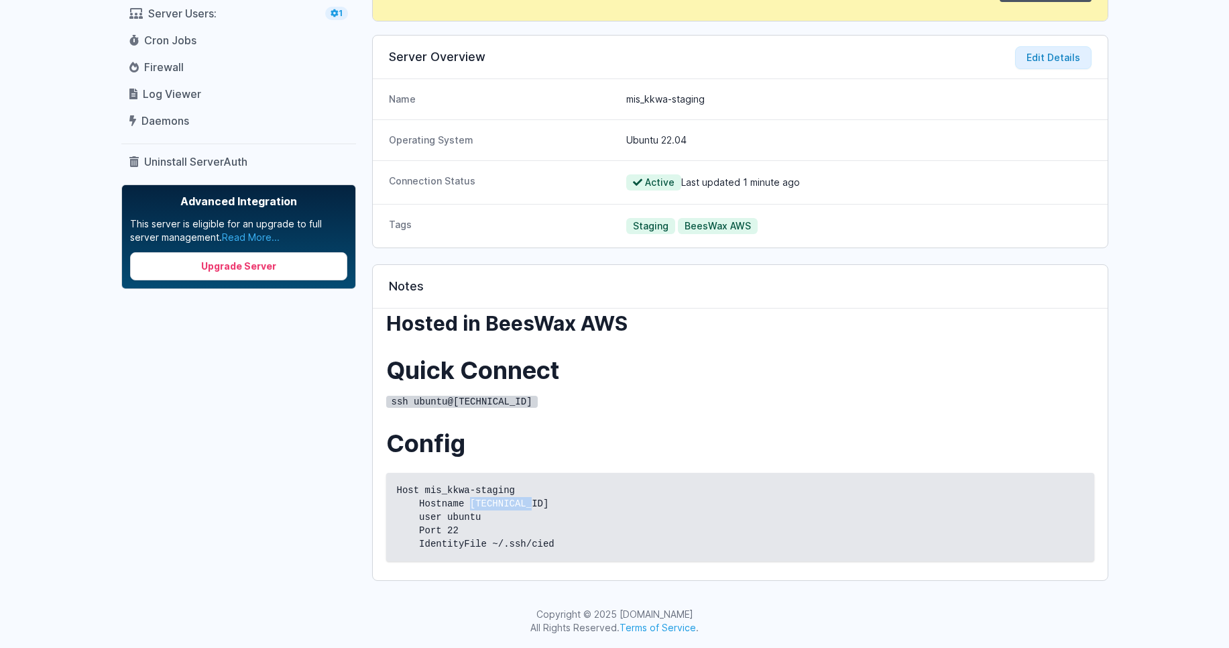
click at [490, 501] on code "Host mis_kkwa-staging Hostname 3.67.98.153 user ubuntu Port 22 IdentityFile ~/.…" at bounding box center [740, 516] width 686 height 67
copy code "3.67.98.153"
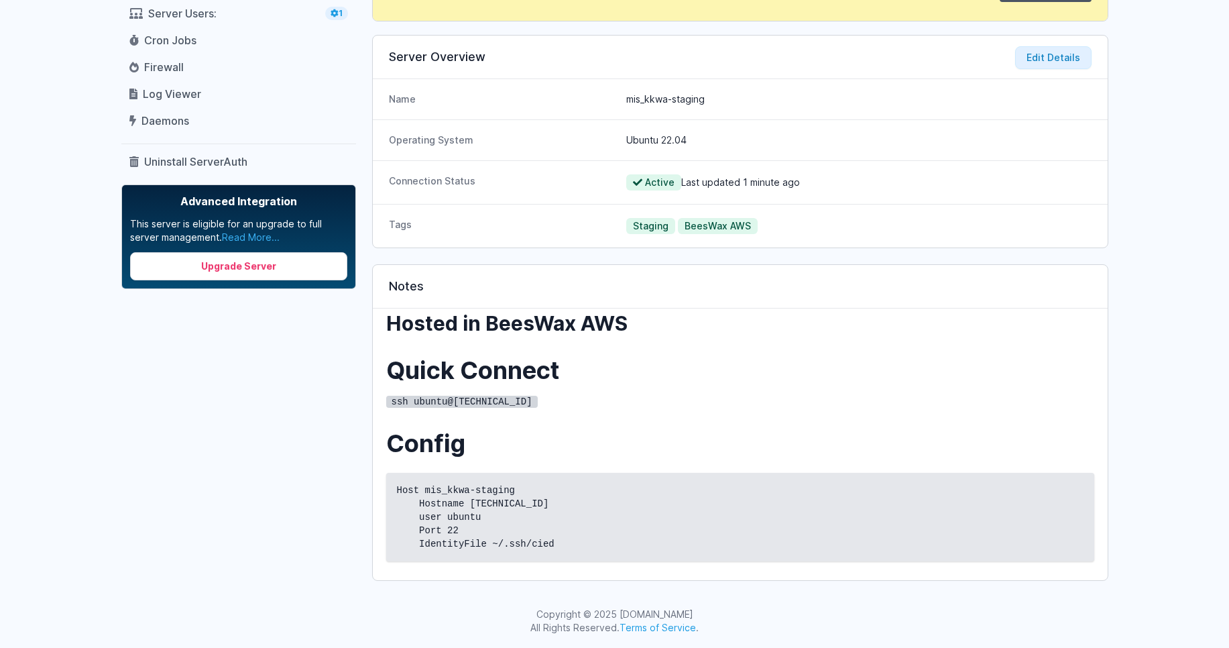
click at [639, 423] on div "Hosted in BeesWax AWS Quick Connect ssh ubuntu@3.67.98.153 Config Host mis_kkwa…" at bounding box center [740, 436] width 708 height 250
